Goal: Entertainment & Leisure: Consume media (video, audio)

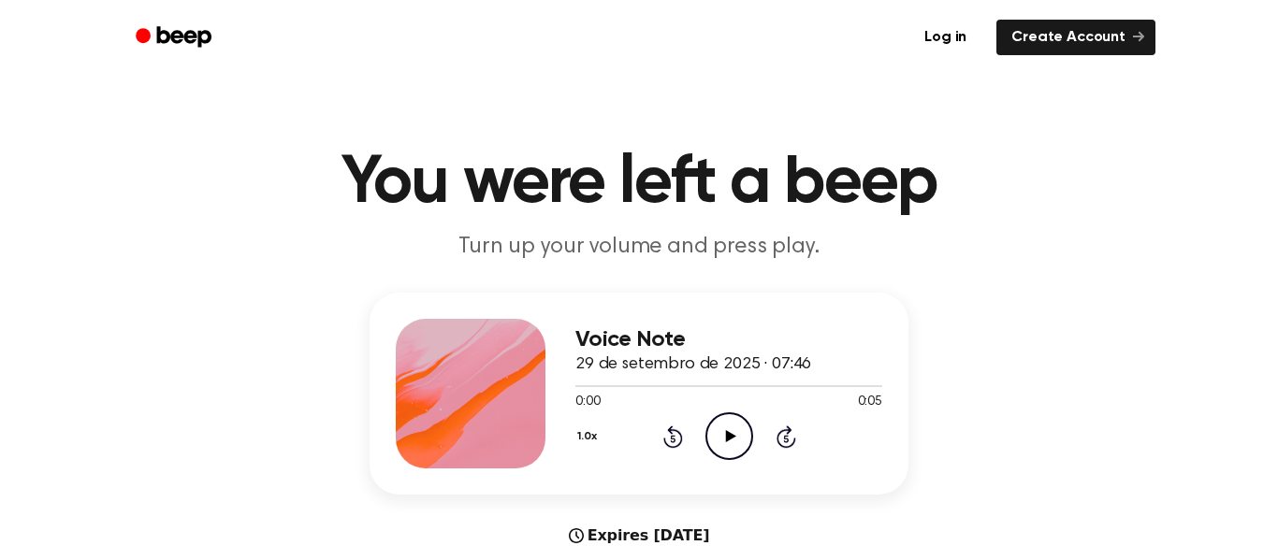
click at [720, 440] on icon "Play Audio" at bounding box center [729, 437] width 48 height 48
click at [721, 448] on icon "Play Audio" at bounding box center [729, 437] width 48 height 48
click at [734, 442] on icon "Play Audio" at bounding box center [729, 437] width 48 height 48
